Goal: Navigation & Orientation: Find specific page/section

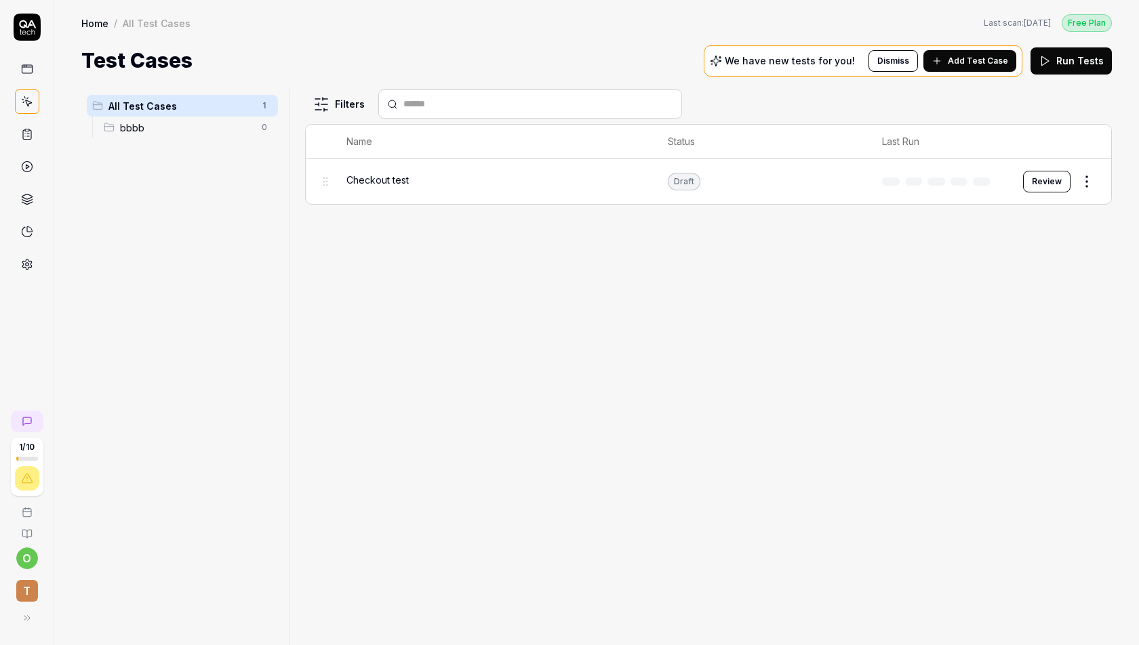
click at [340, 44] on div "Home / All Test Cases Free Plan Home / All Test Cases Last scan: [DATE] Free Pl…" at bounding box center [596, 38] width 1084 height 76
click at [29, 129] on icon at bounding box center [27, 134] width 12 height 12
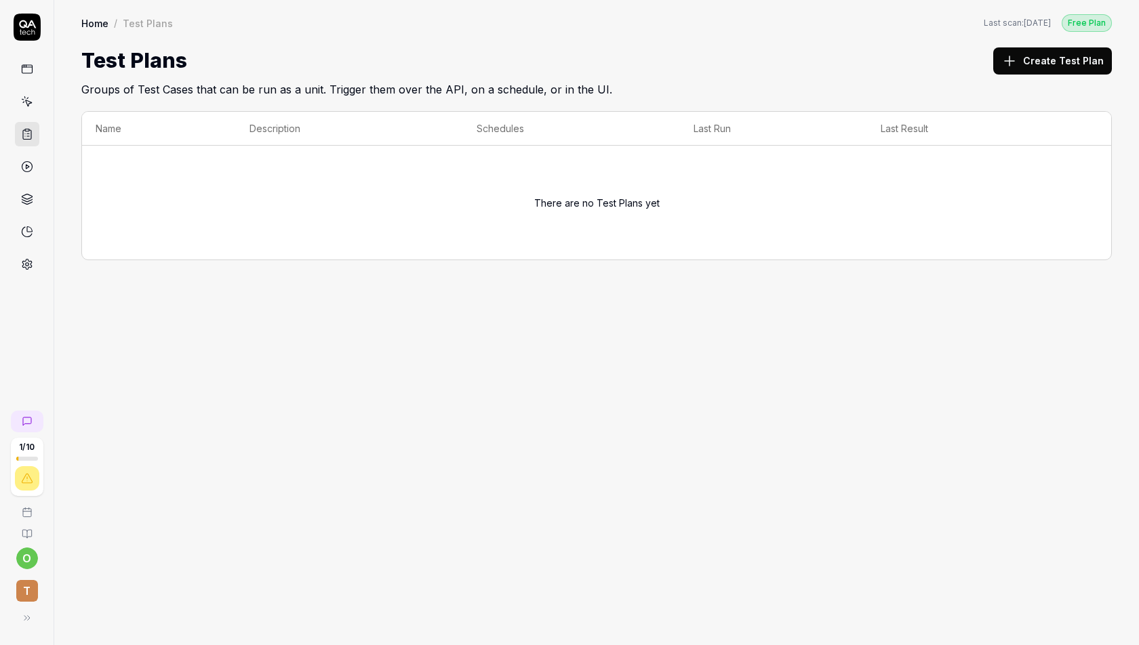
click at [30, 161] on icon at bounding box center [27, 167] width 12 height 12
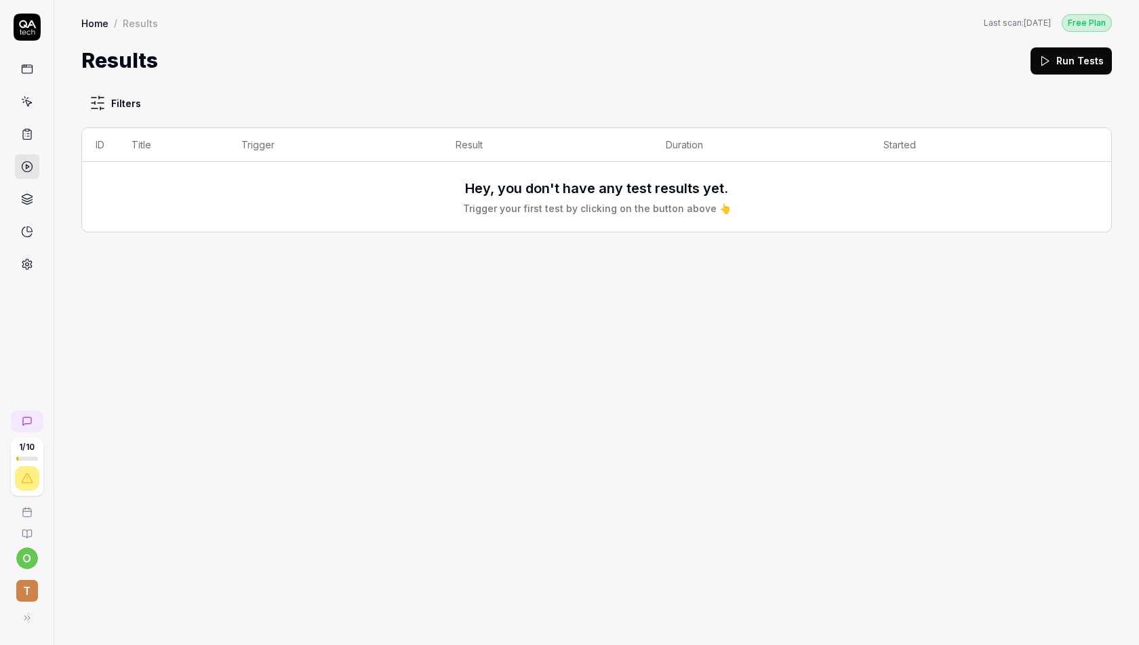
click at [33, 187] on link at bounding box center [27, 199] width 24 height 24
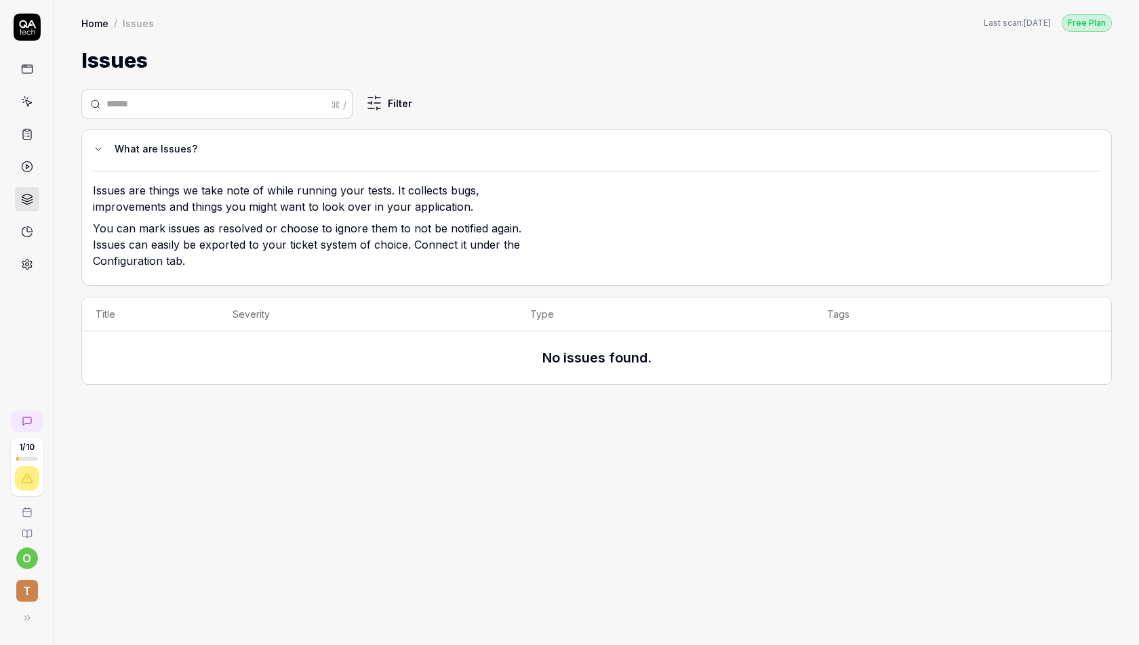
click at [26, 174] on link at bounding box center [27, 167] width 24 height 24
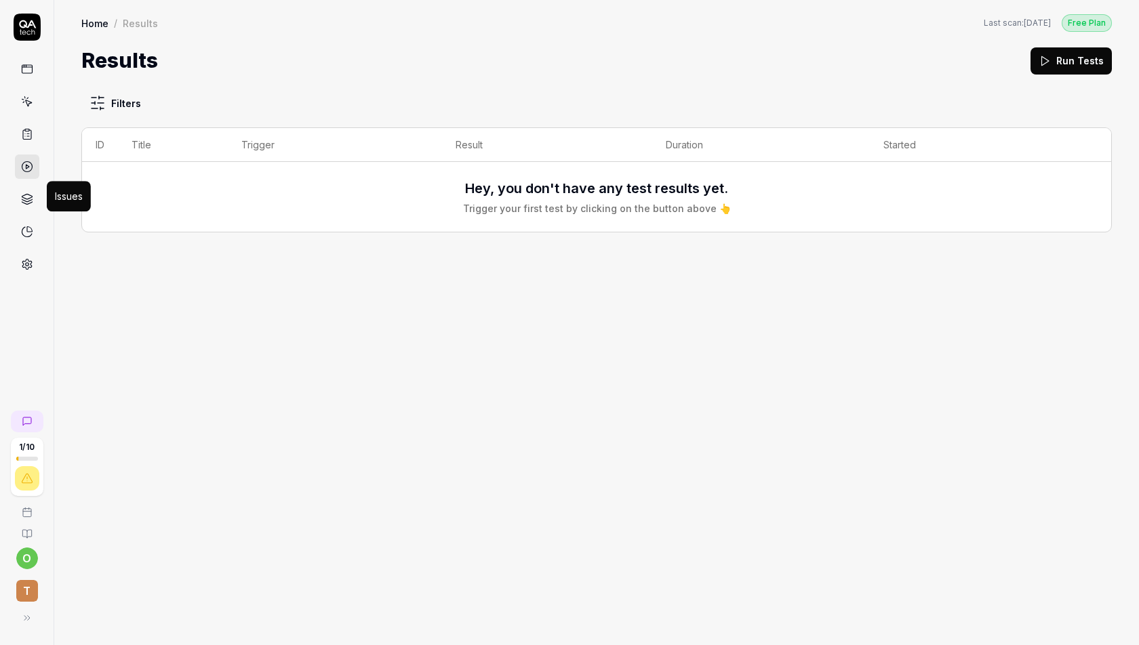
click at [28, 194] on icon at bounding box center [27, 196] width 10 height 5
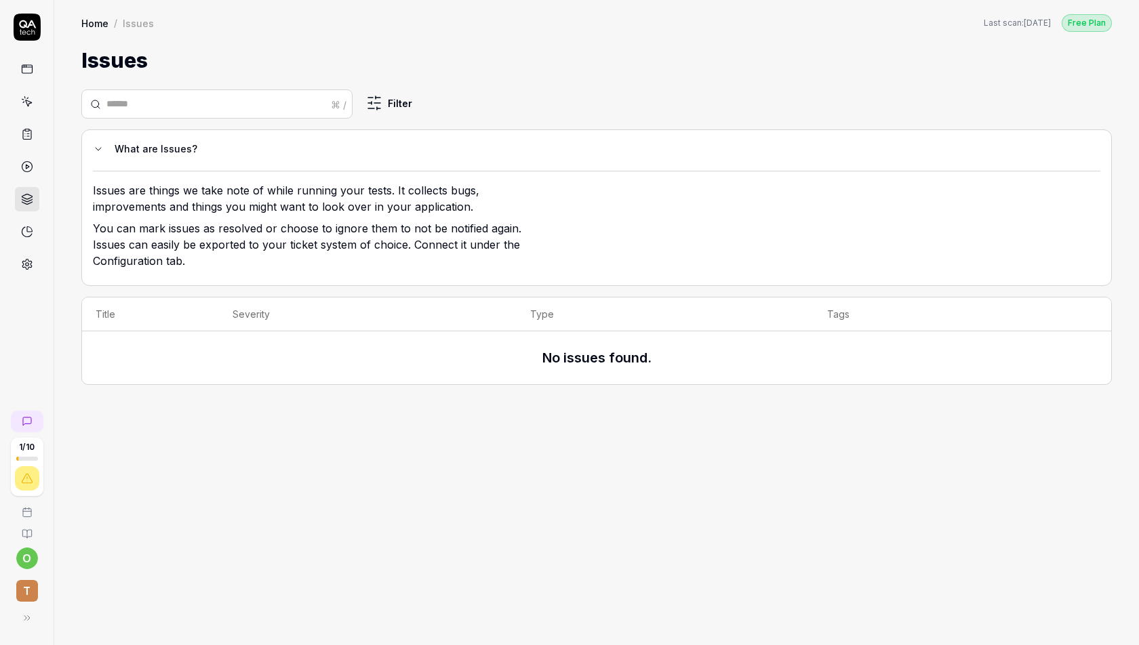
click at [31, 31] on icon at bounding box center [27, 27] width 27 height 27
click at [28, 616] on icon at bounding box center [27, 618] width 11 height 11
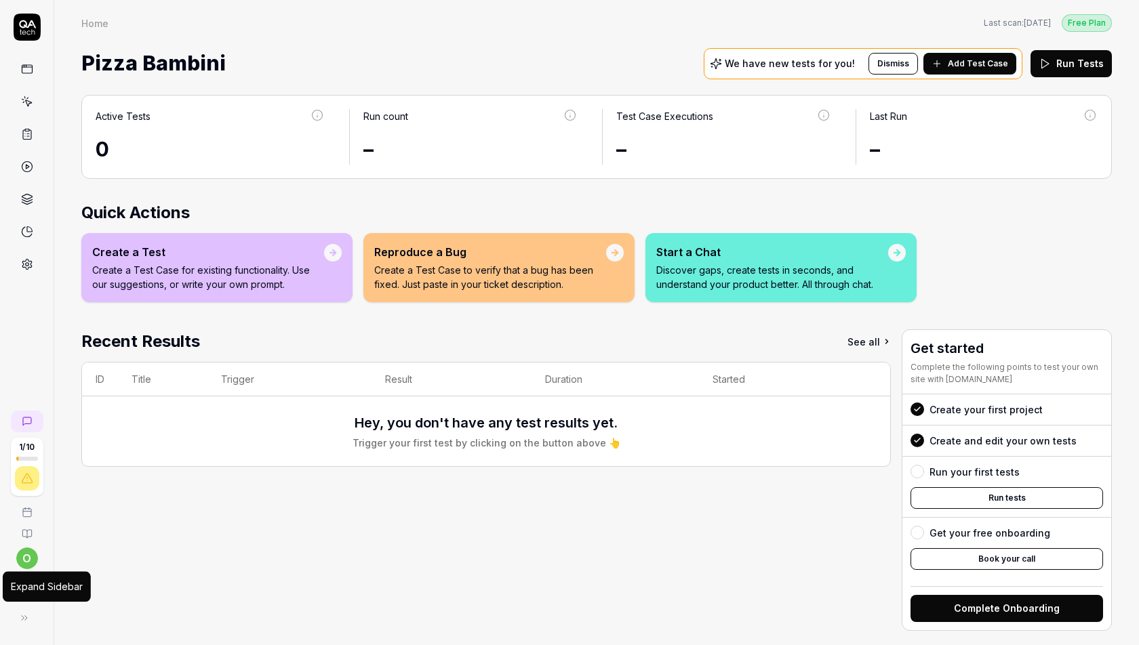
click at [24, 619] on icon at bounding box center [24, 618] width 11 height 11
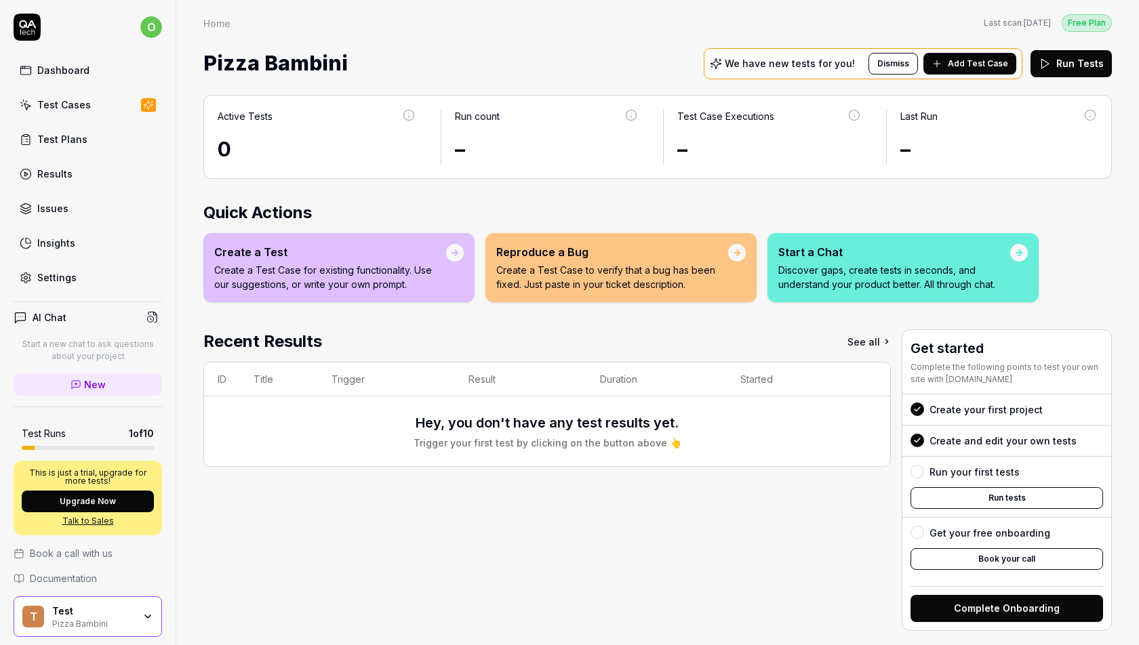
click at [89, 199] on link "Issues" at bounding box center [88, 208] width 148 height 26
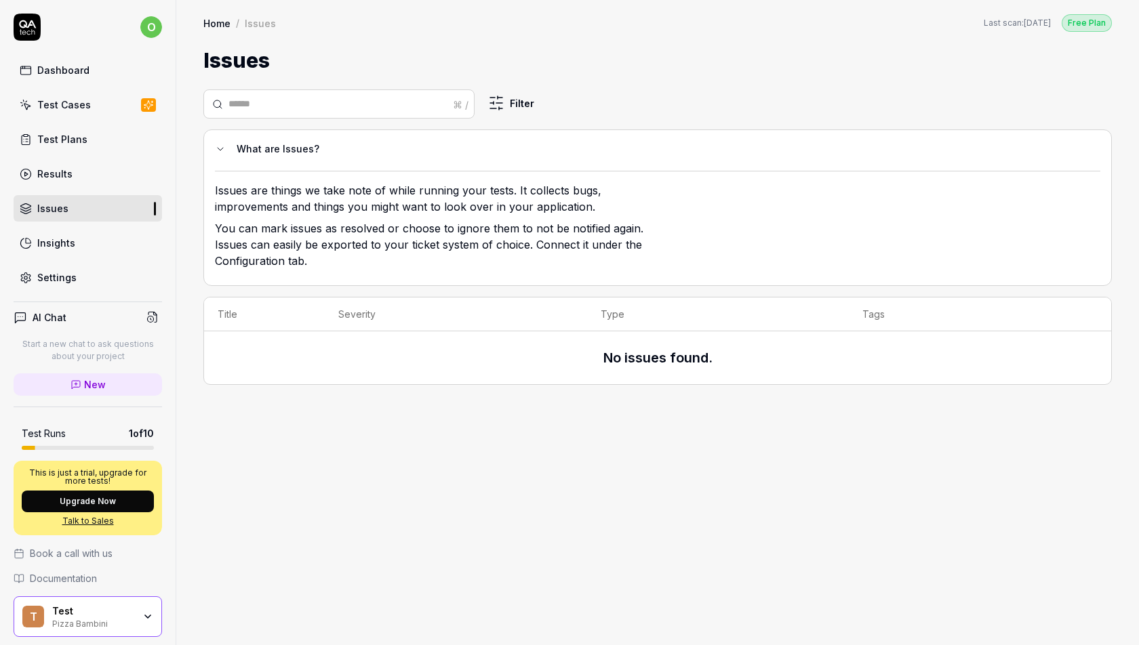
click at [104, 609] on div "Test" at bounding box center [92, 611] width 81 height 12
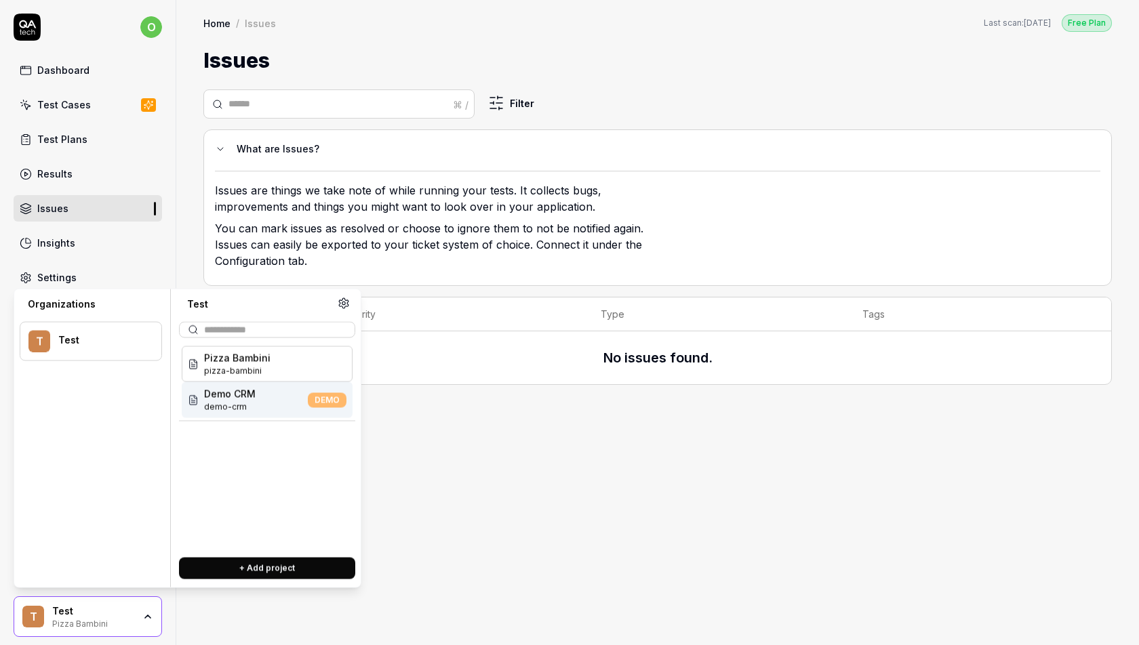
click at [232, 398] on span "Demo CRM" at bounding box center [230, 394] width 52 height 14
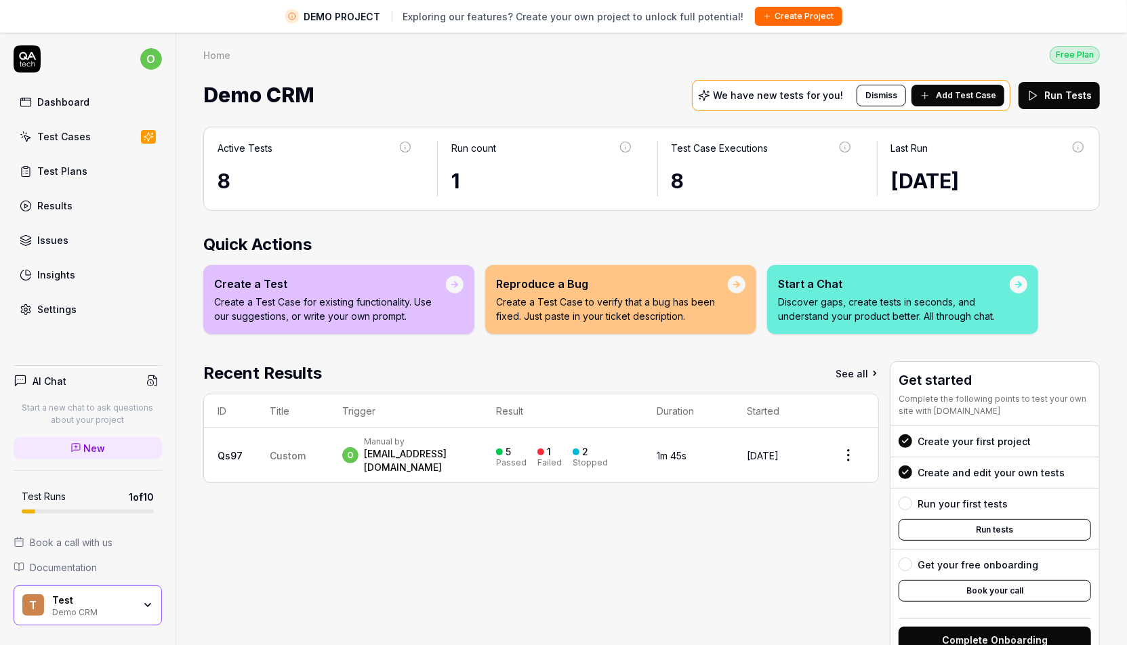
click at [80, 237] on link "Issues" at bounding box center [88, 240] width 148 height 26
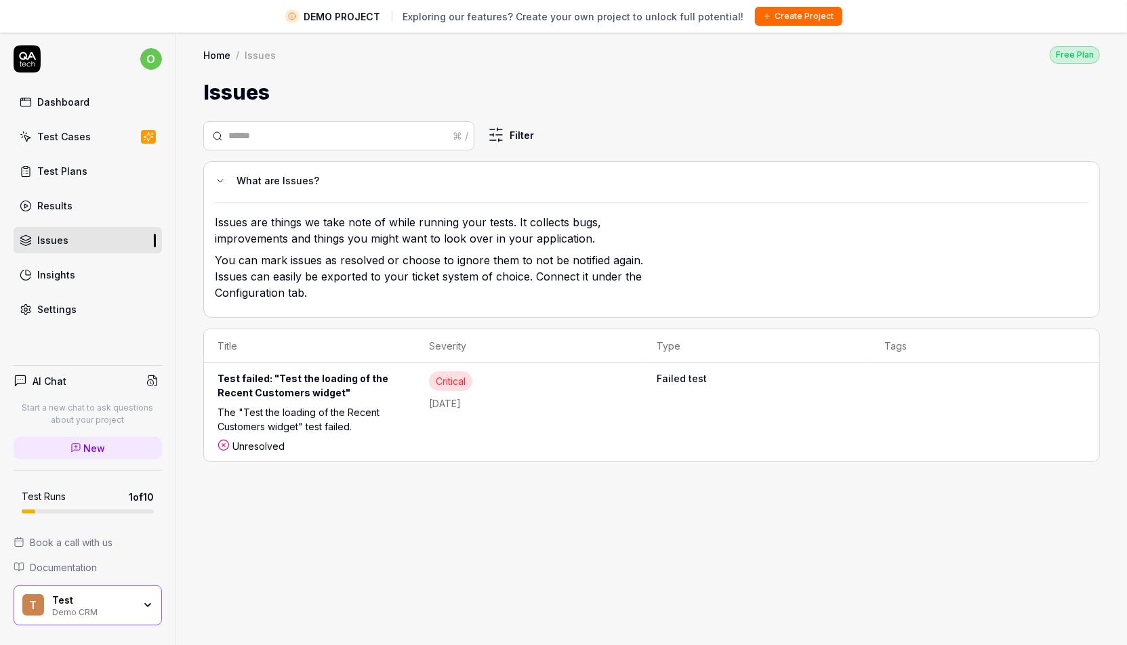
click at [327, 383] on div "Test failed: "Test the loading of the Recent Customers widget"" at bounding box center [310, 388] width 184 height 34
click at [108, 278] on link "Insights" at bounding box center [88, 275] width 148 height 26
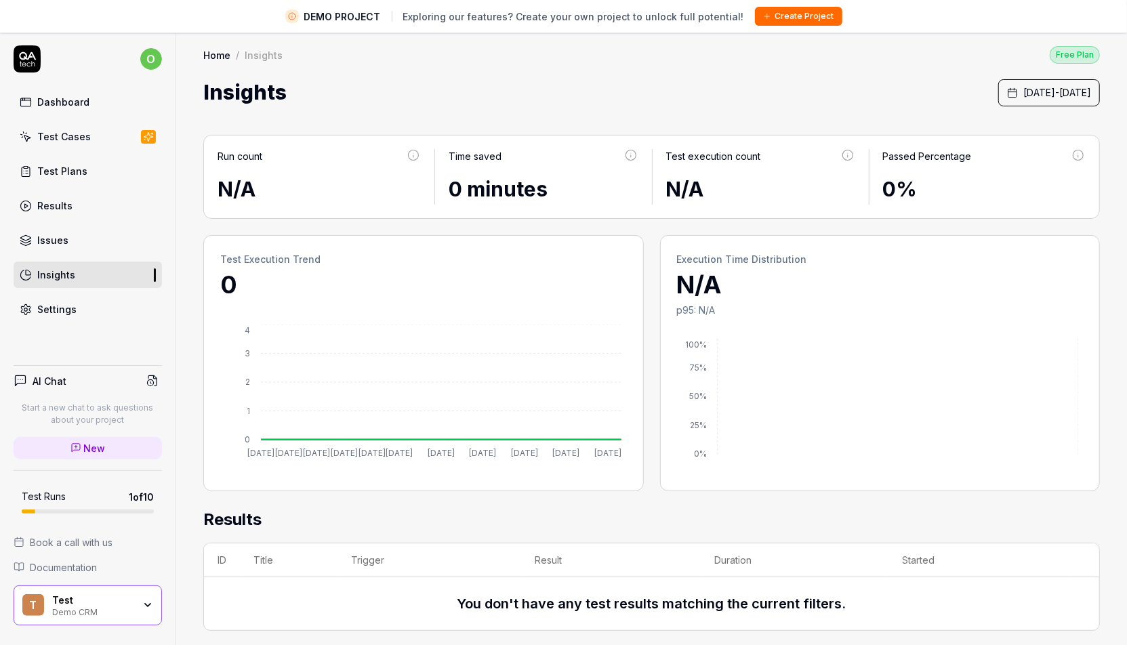
click at [110, 296] on link "Settings" at bounding box center [88, 309] width 148 height 26
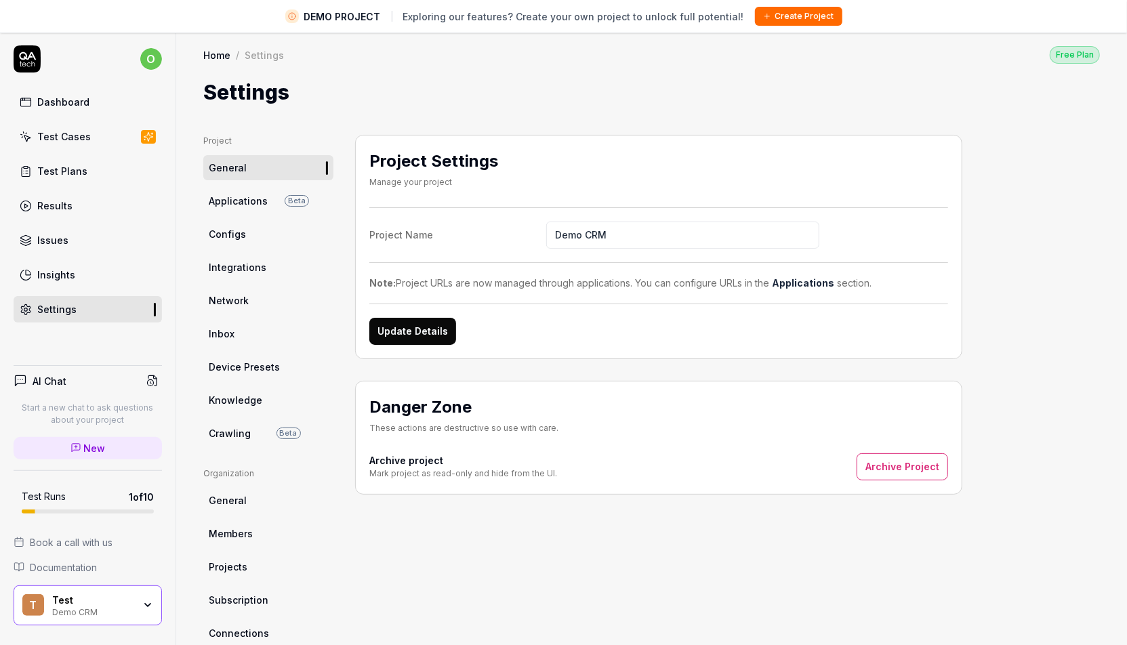
click at [103, 266] on link "Insights" at bounding box center [88, 275] width 148 height 26
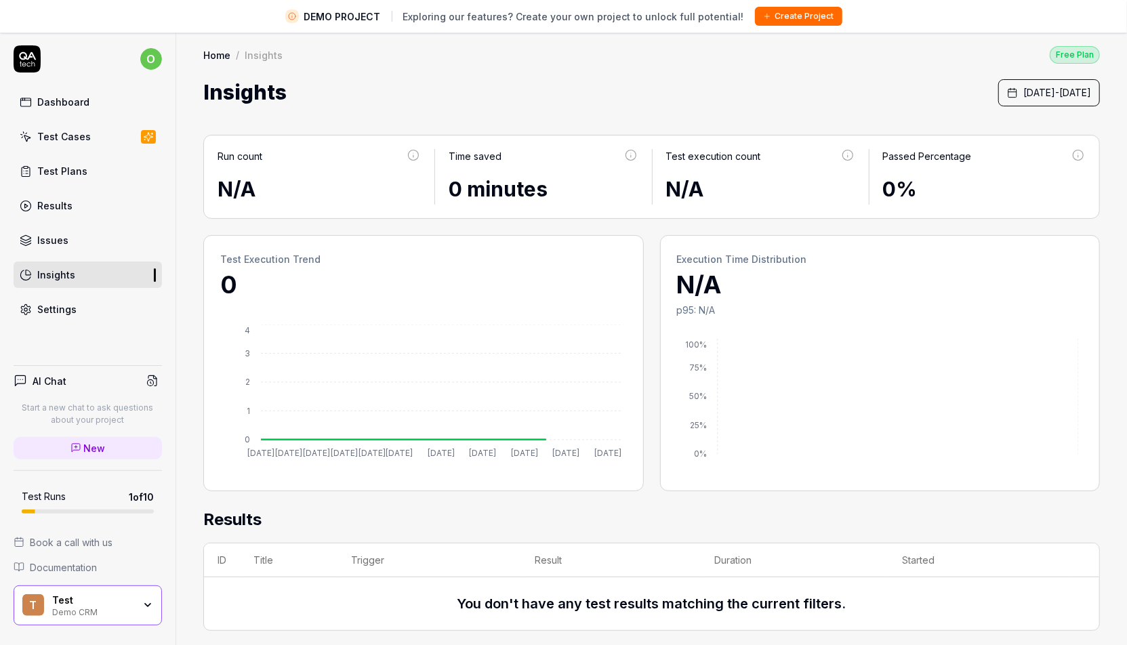
click at [95, 239] on link "Issues" at bounding box center [88, 240] width 148 height 26
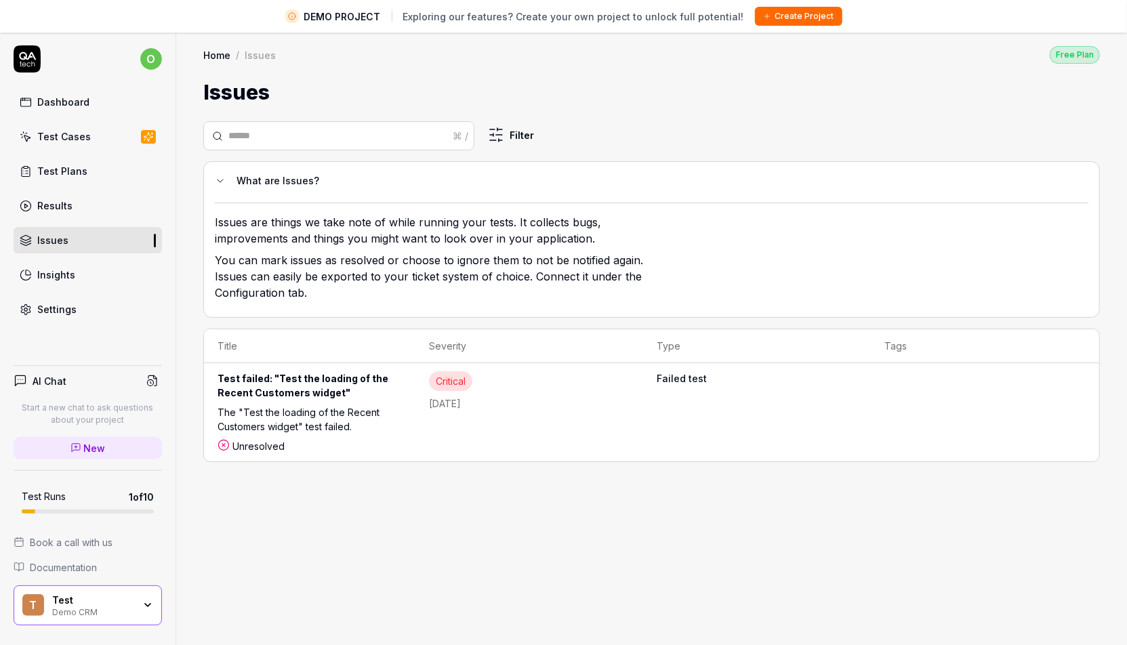
click at [82, 309] on link "Settings" at bounding box center [88, 309] width 148 height 26
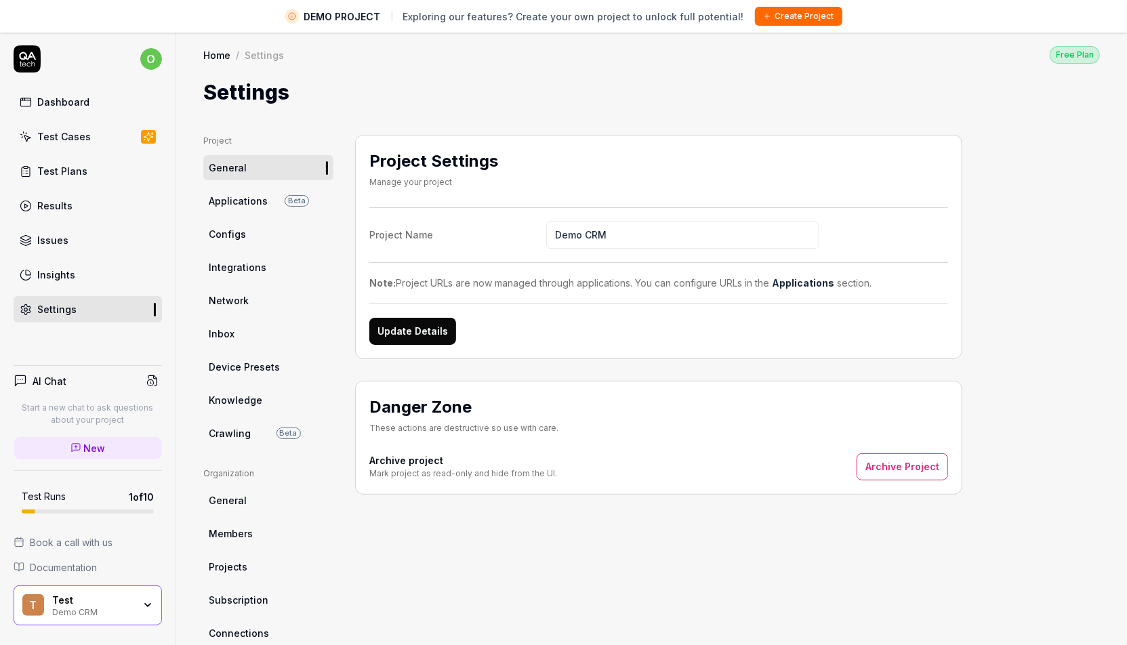
click at [248, 301] on link "Network" at bounding box center [268, 300] width 130 height 25
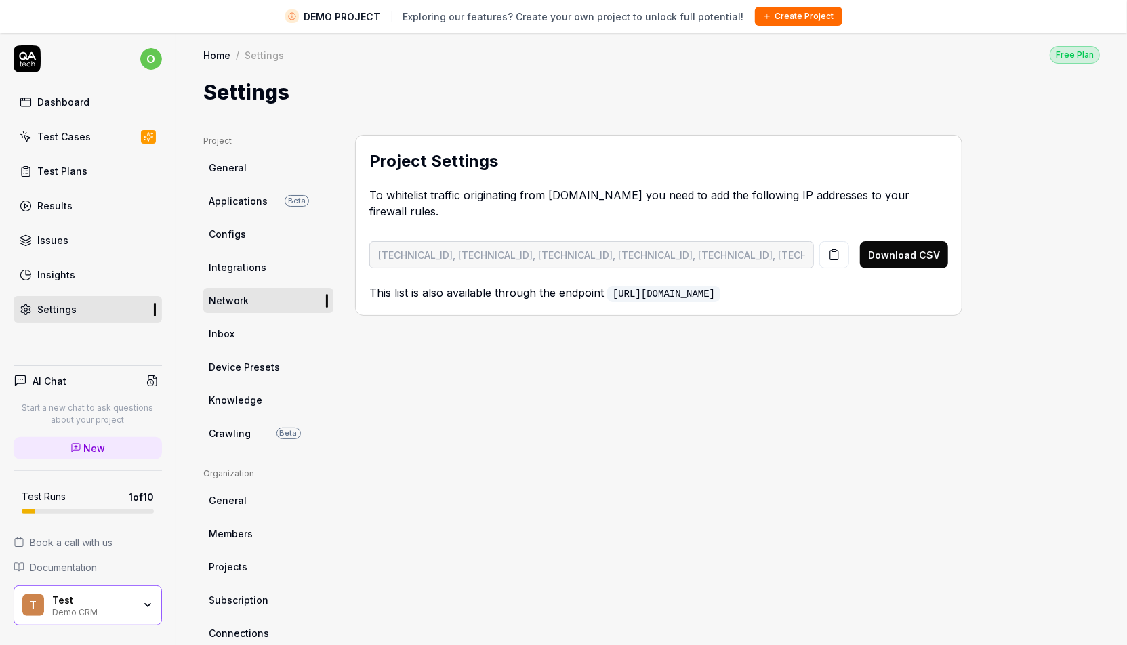
click at [281, 333] on link "Inbox" at bounding box center [268, 333] width 130 height 25
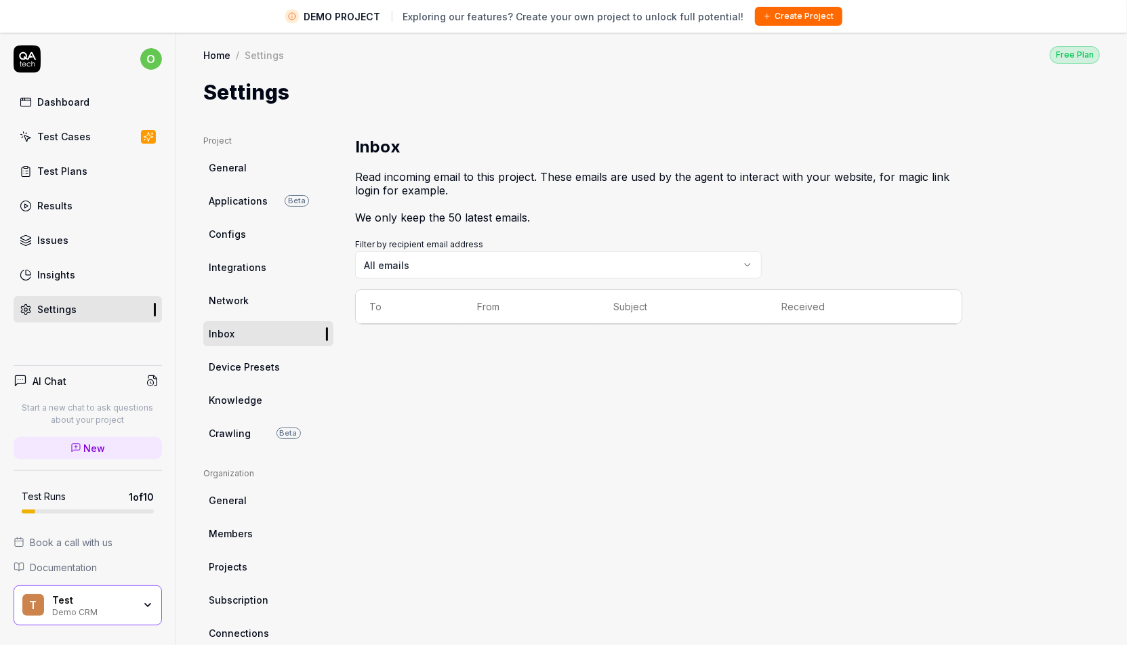
click at [264, 268] on link "Integrations" at bounding box center [268, 267] width 130 height 25
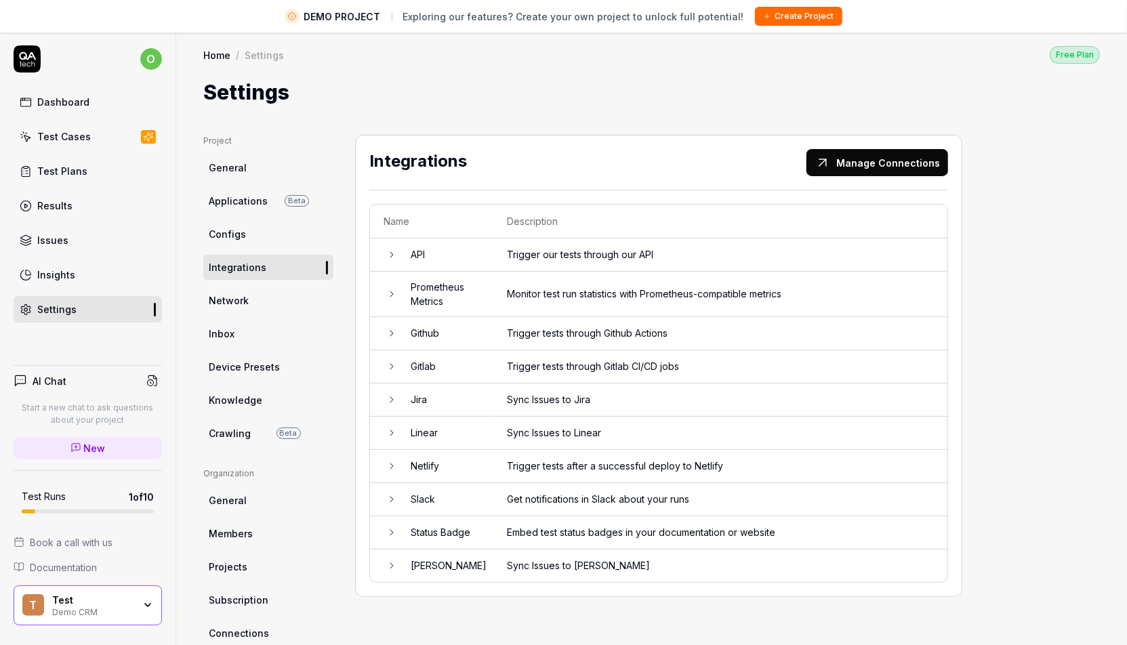
click at [98, 262] on link "Insights" at bounding box center [88, 275] width 148 height 26
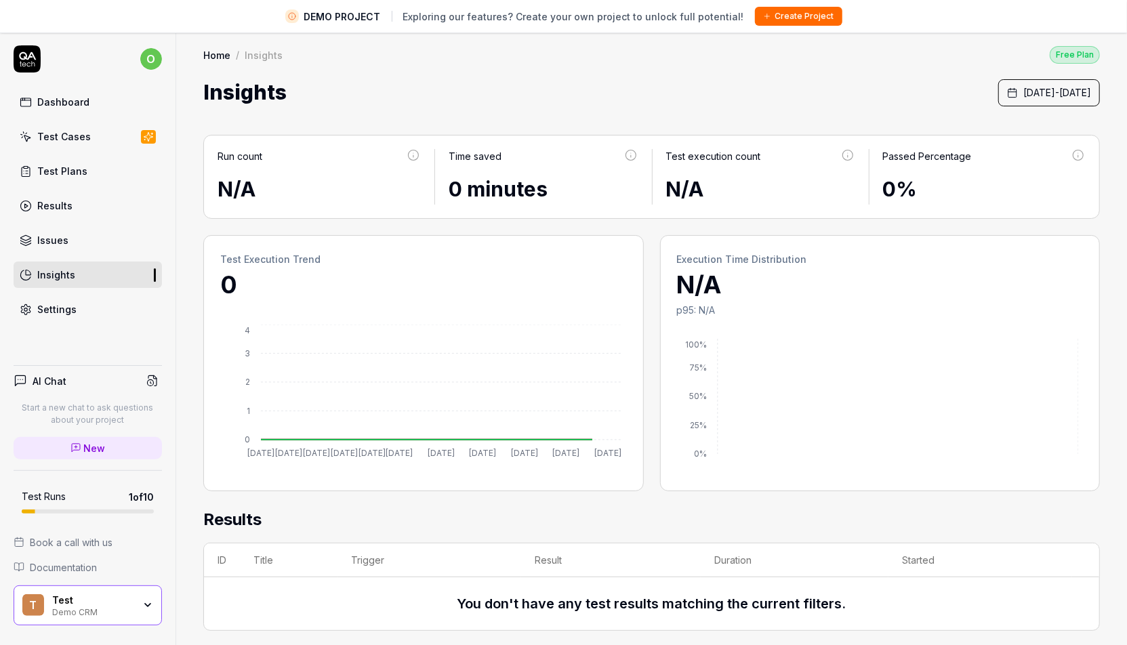
click at [85, 241] on link "Issues" at bounding box center [88, 240] width 148 height 26
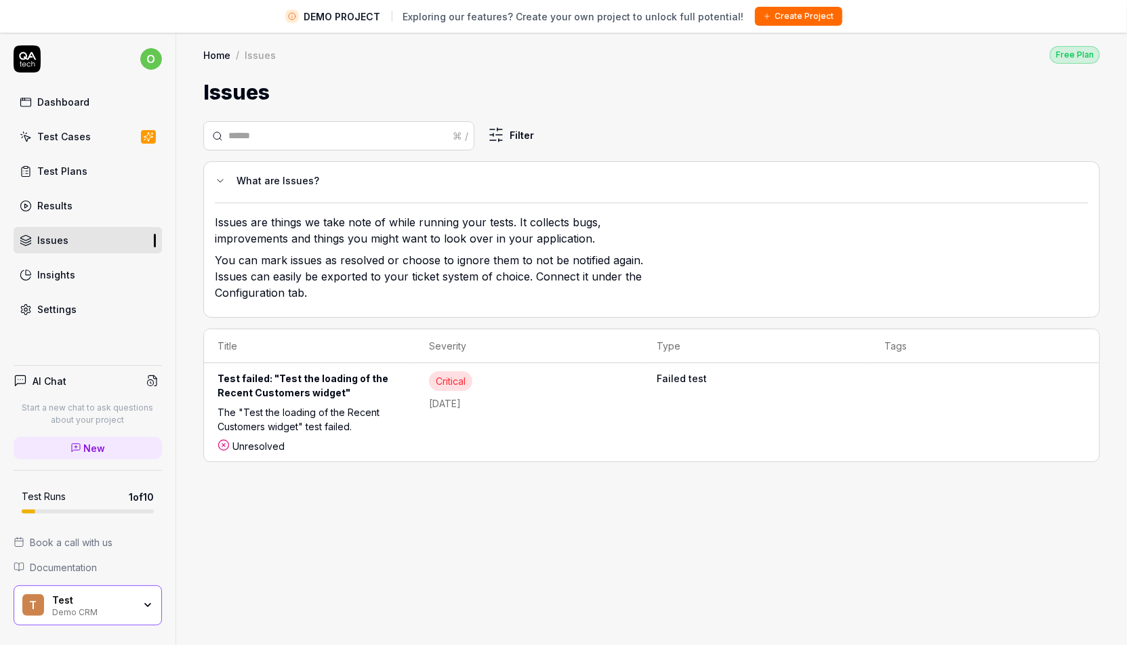
click at [75, 205] on link "Results" at bounding box center [88, 205] width 148 height 26
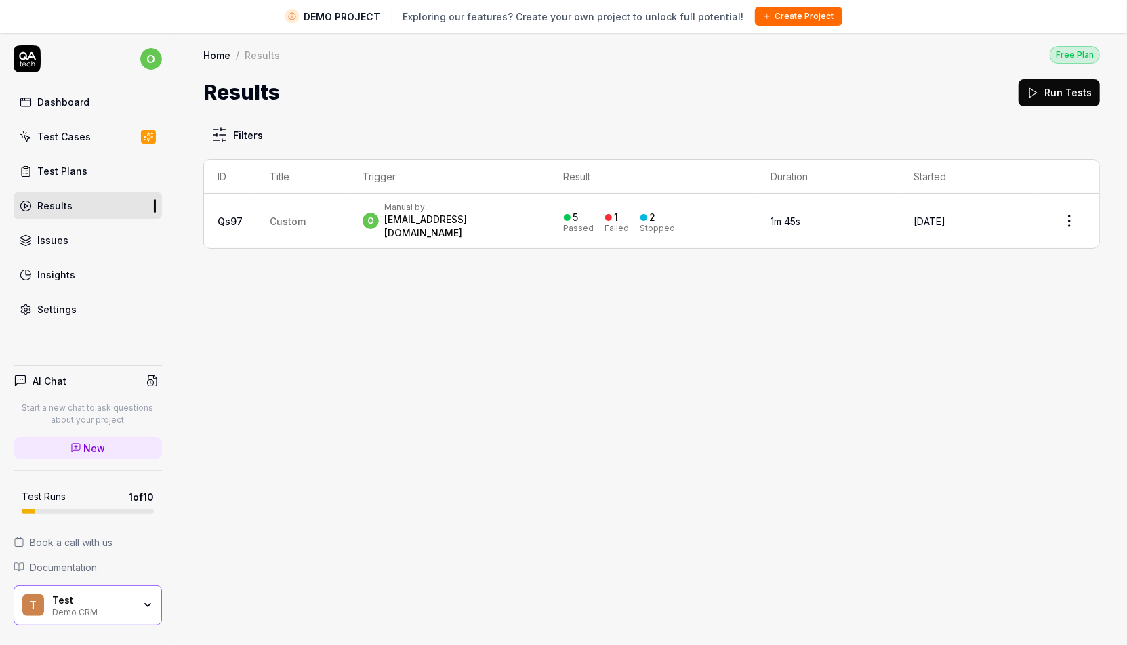
click at [77, 305] on link "Settings" at bounding box center [88, 309] width 148 height 26
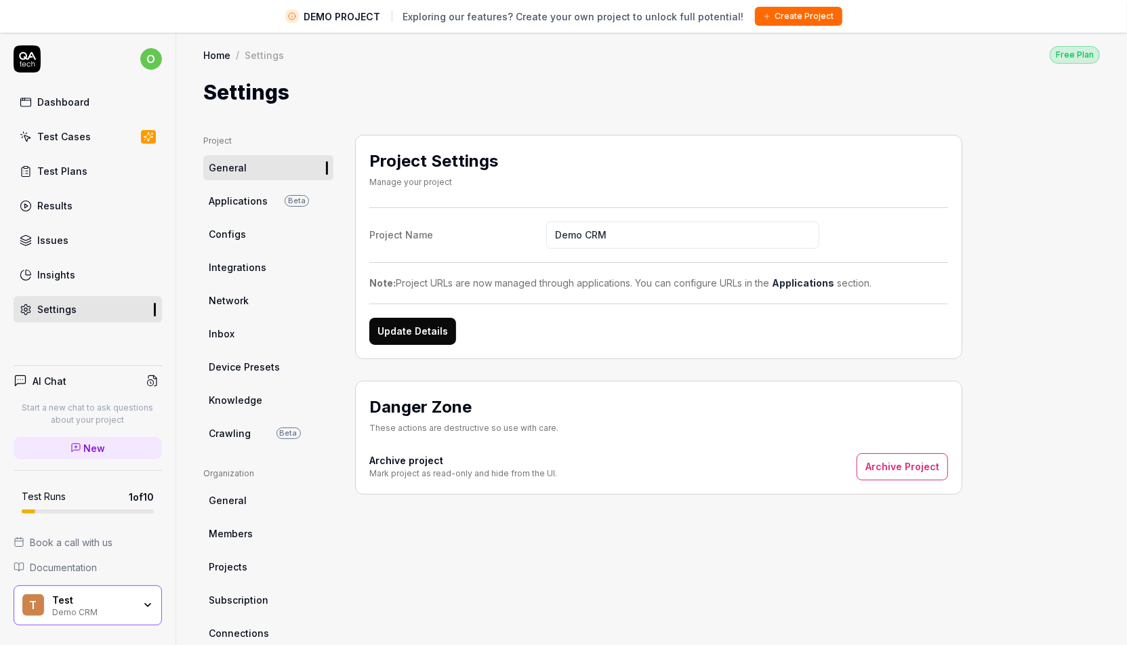
click at [257, 268] on span "Integrations" at bounding box center [238, 267] width 58 height 14
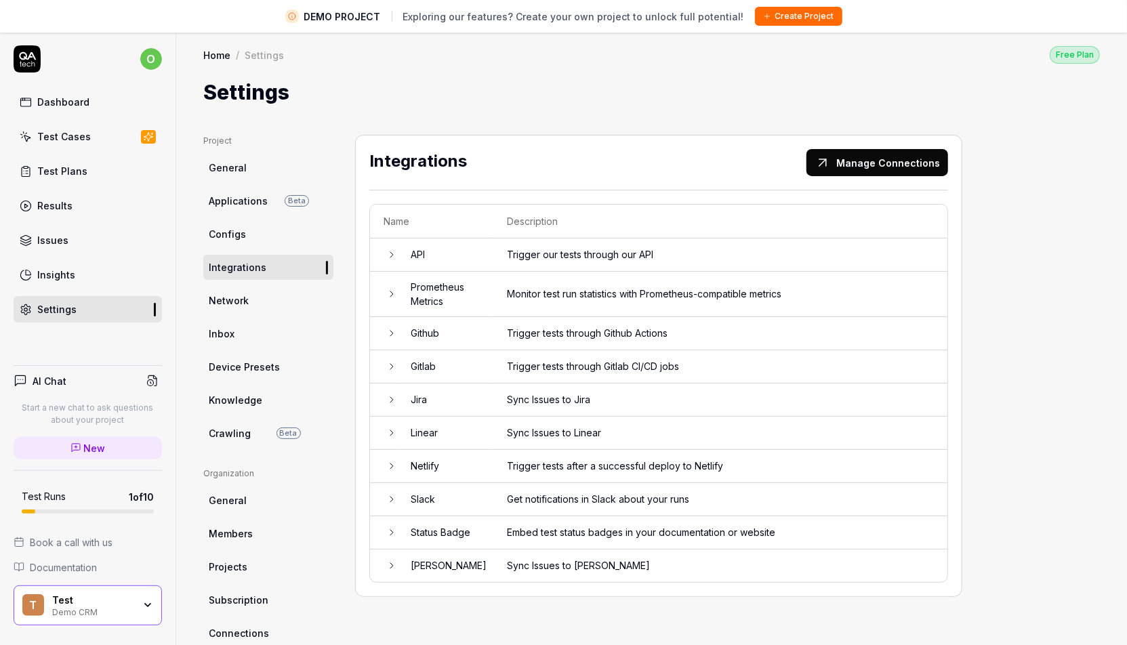
click at [243, 360] on span "Device Presets" at bounding box center [244, 367] width 71 height 14
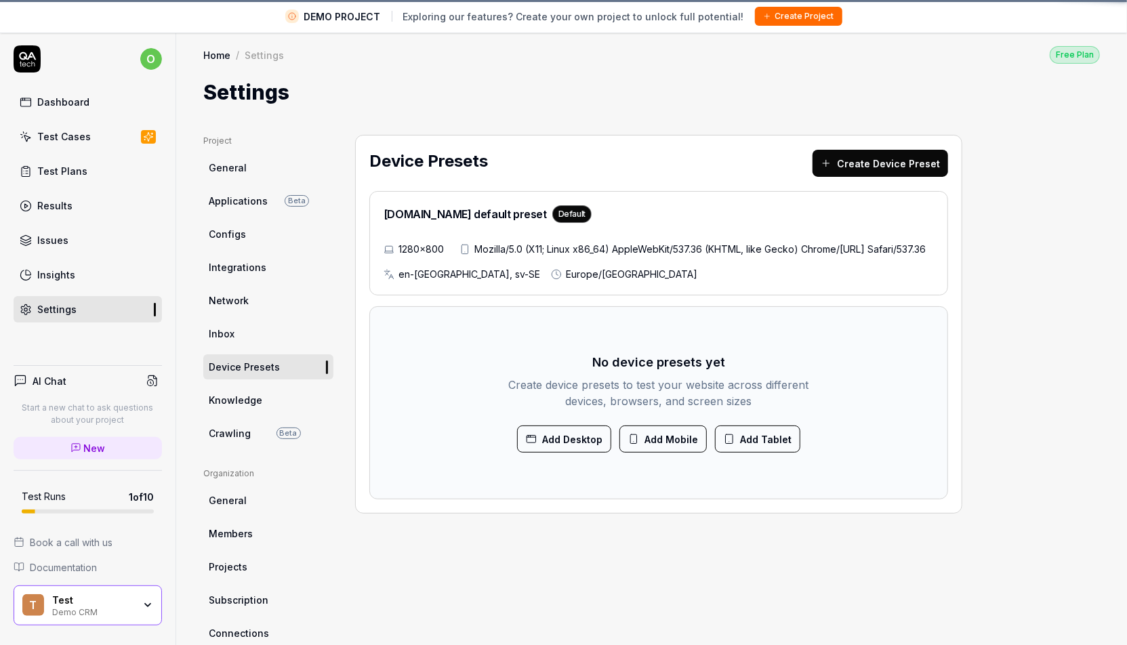
click at [245, 395] on span "Knowledge" at bounding box center [236, 400] width 54 height 14
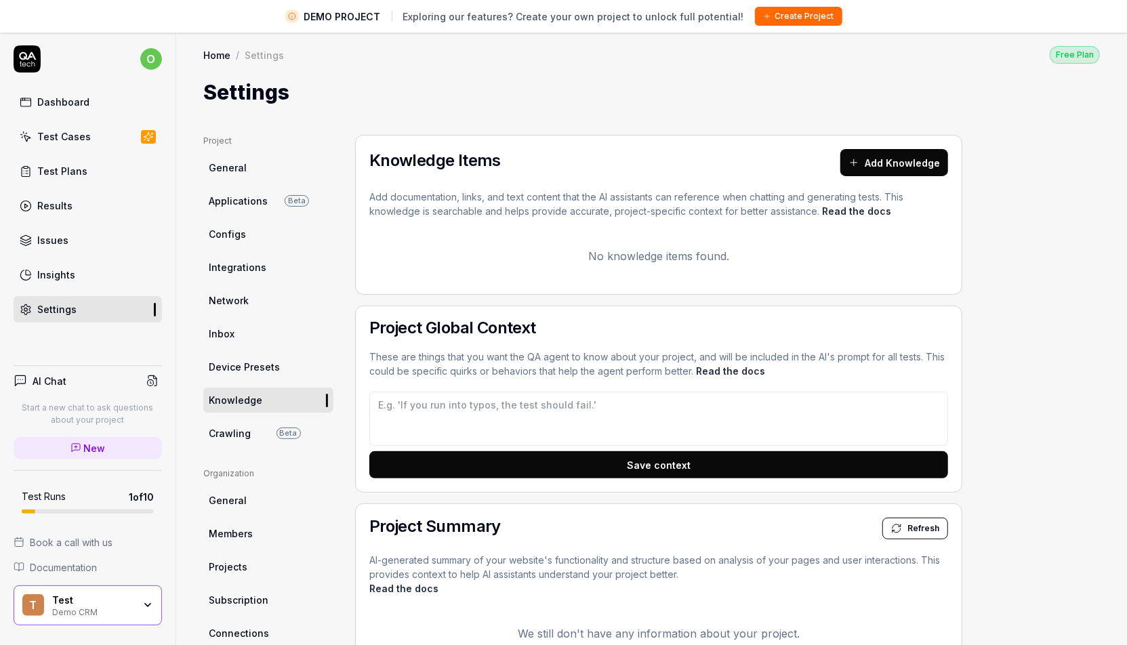
click at [246, 330] on link "Inbox" at bounding box center [268, 333] width 130 height 25
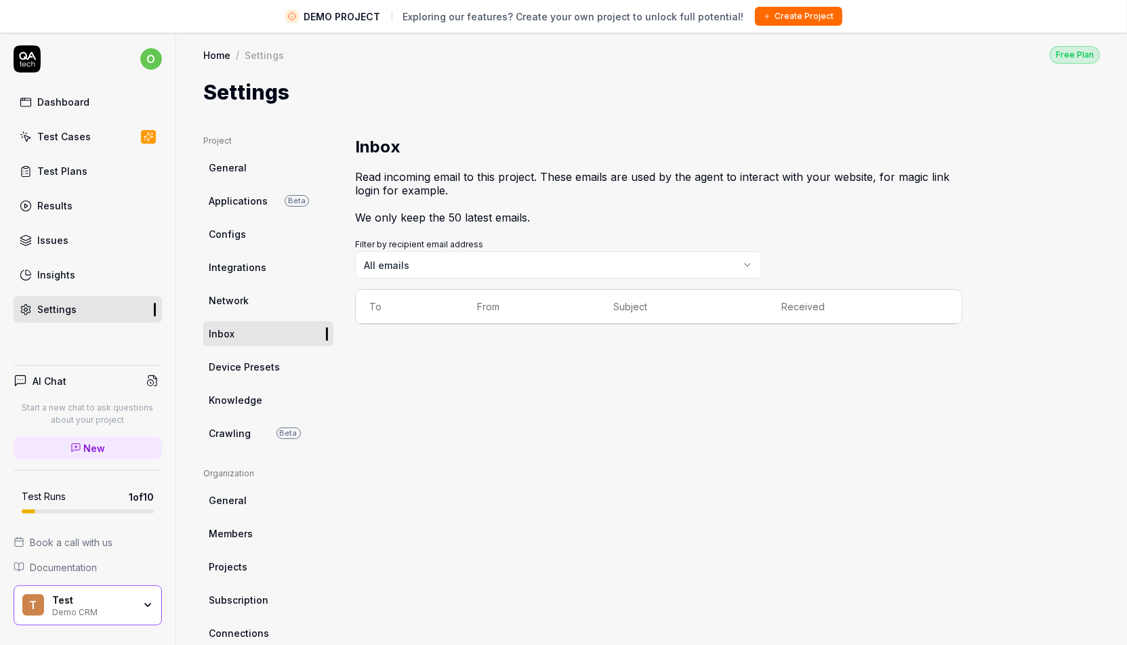
click at [248, 433] on span "Crawling" at bounding box center [230, 433] width 42 height 14
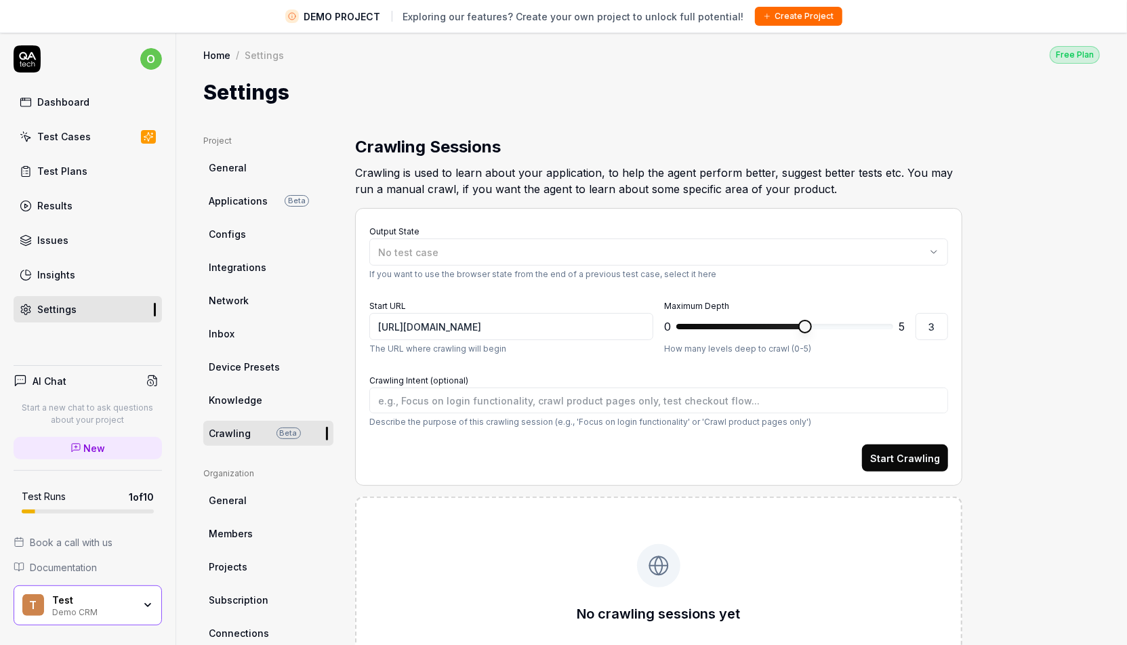
type textarea "*"
click at [64, 169] on div "Test Plans" at bounding box center [62, 171] width 50 height 14
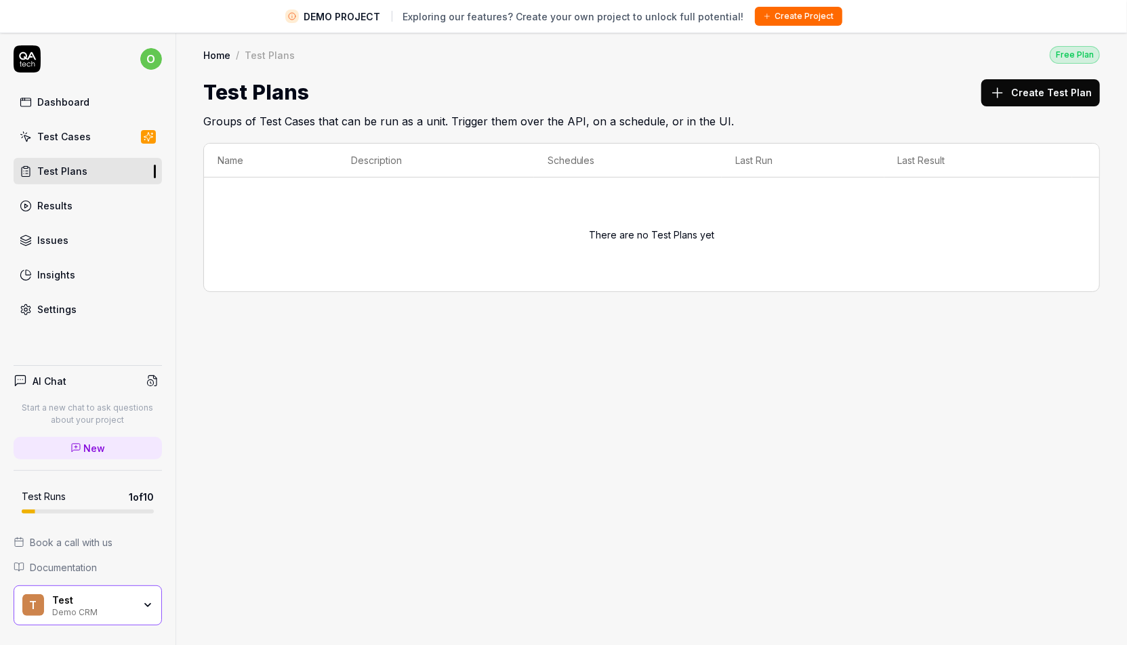
click at [569, 117] on h2 "Groups of Test Cases that can be run as a unit. Trigger them over the API, on a…" at bounding box center [651, 119] width 897 height 22
